Goal: Task Accomplishment & Management: Use online tool/utility

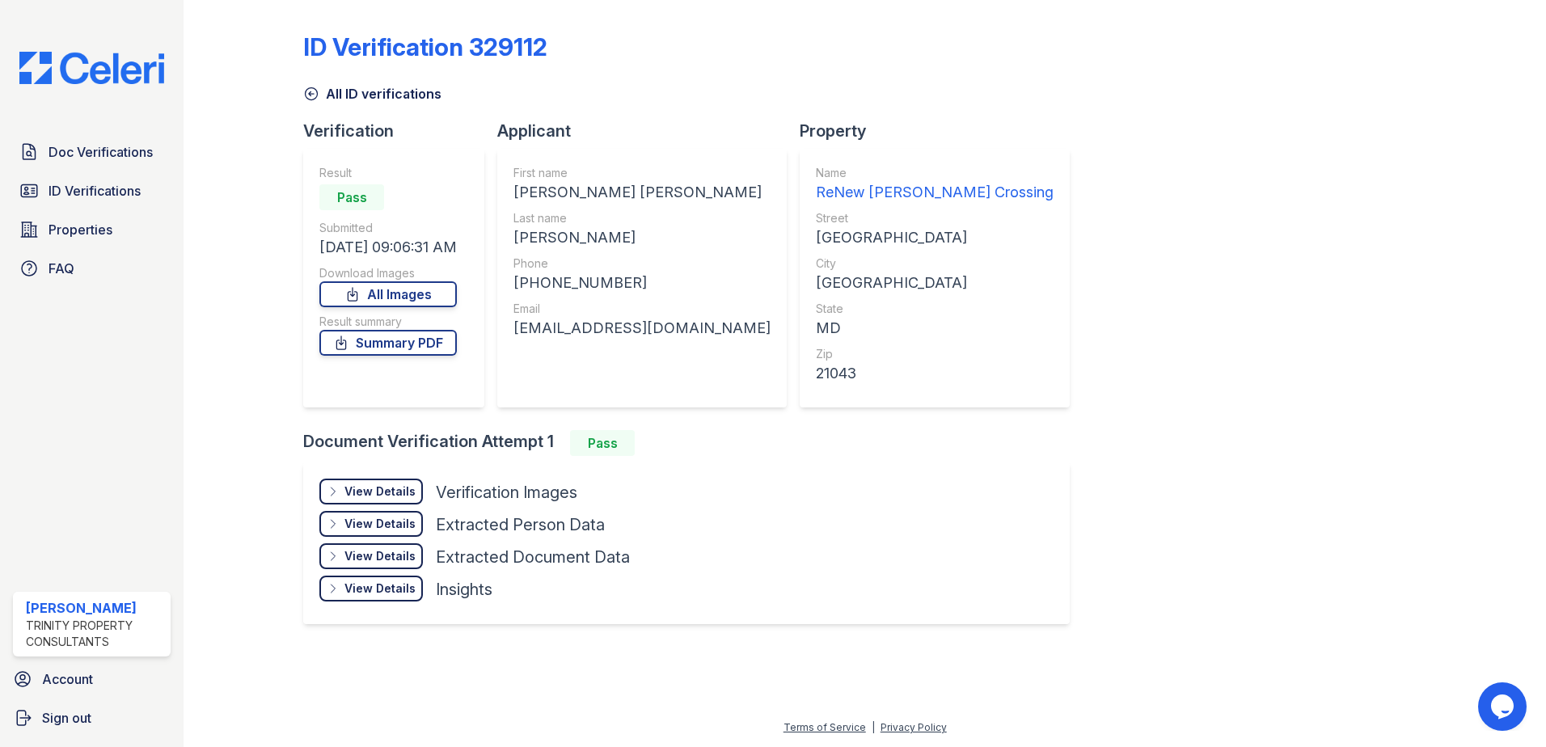
click at [547, 193] on div "[PERSON_NAME] [PERSON_NAME]" at bounding box center [641, 192] width 257 height 23
click at [546, 193] on div "[PERSON_NAME] [PERSON_NAME]" at bounding box center [641, 192] width 257 height 23
drag, startPoint x: 546, startPoint y: 193, endPoint x: 516, endPoint y: 192, distance: 30.0
click at [516, 192] on div "First name [PERSON_NAME] [PERSON_NAME] Last name [PERSON_NAME] Phone [PHONE_NUM…" at bounding box center [641, 278] width 289 height 259
drag, startPoint x: 517, startPoint y: 190, endPoint x: 643, endPoint y: 181, distance: 125.6
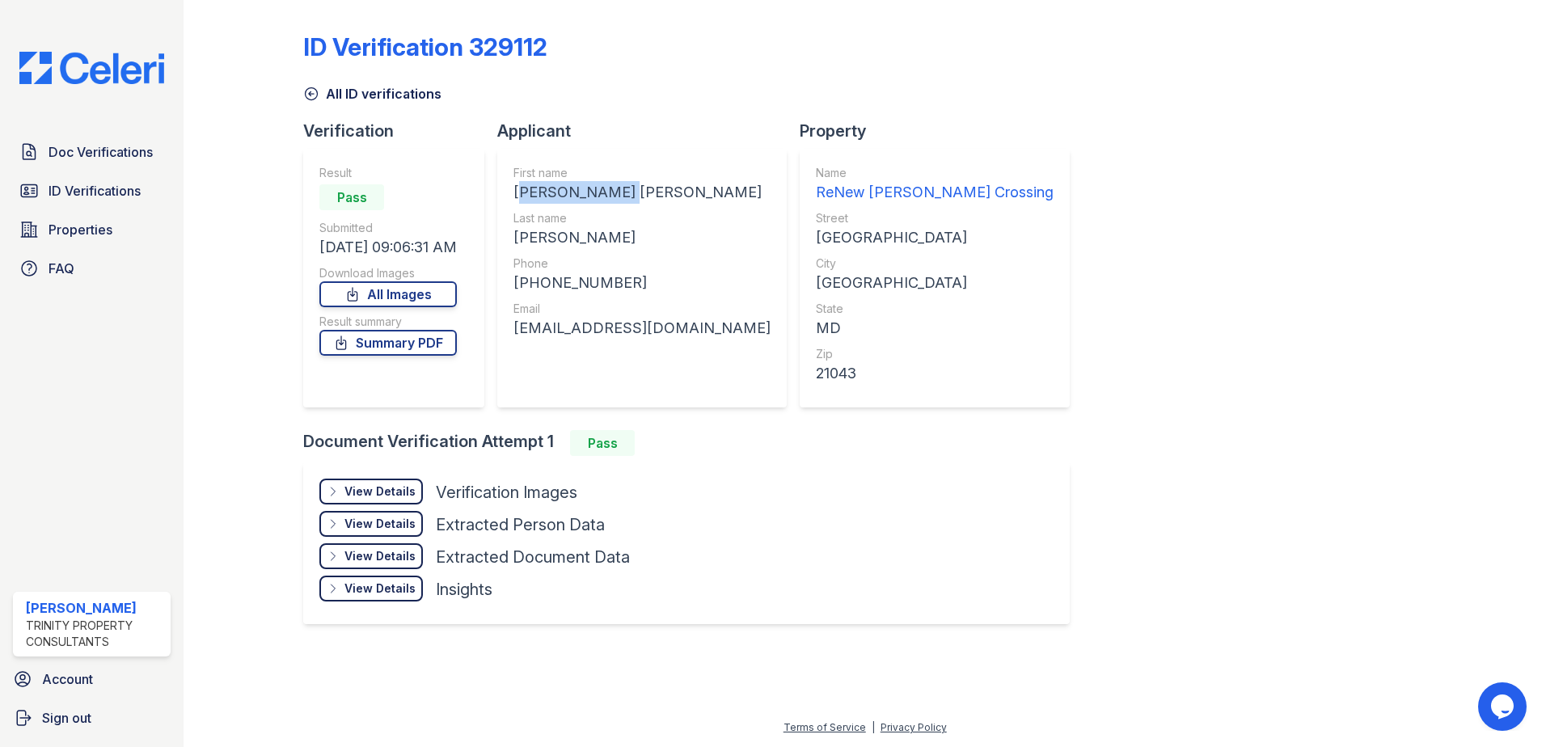
click at [643, 181] on div "[PERSON_NAME] [PERSON_NAME]" at bounding box center [641, 192] width 257 height 23
copy div "[PERSON_NAME] [PERSON_NAME]"
drag, startPoint x: 519, startPoint y: 238, endPoint x: 653, endPoint y: 234, distance: 134.3
click at [653, 234] on div "[PERSON_NAME]" at bounding box center [641, 237] width 257 height 23
copy div "[PERSON_NAME]"
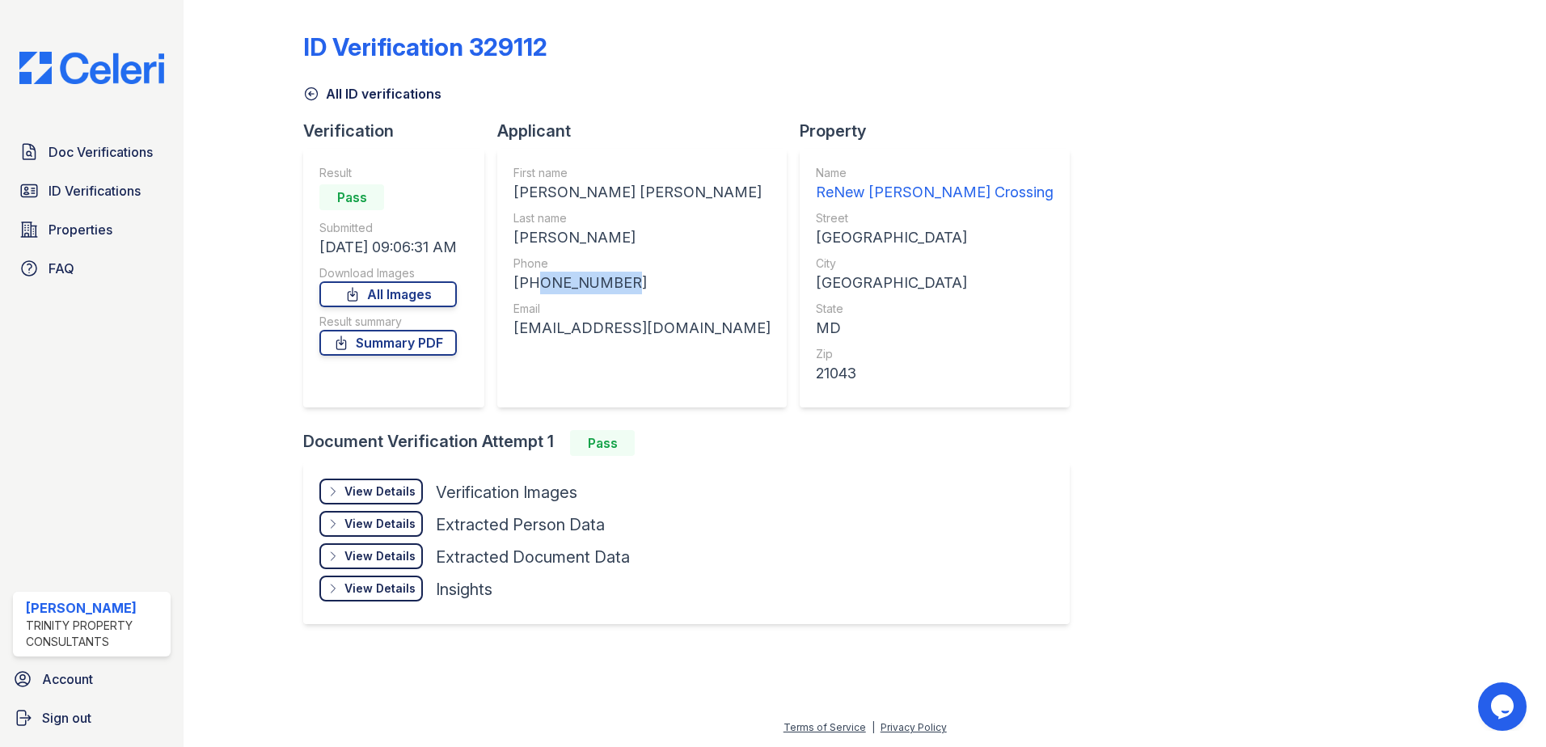
drag, startPoint x: 533, startPoint y: 281, endPoint x: 629, endPoint y: 274, distance: 96.4
click at [629, 274] on div "[PHONE_NUMBER]" at bounding box center [641, 283] width 257 height 23
copy div "2403309560"
click at [622, 333] on div "[EMAIL_ADDRESS][DOMAIN_NAME]" at bounding box center [641, 328] width 257 height 23
